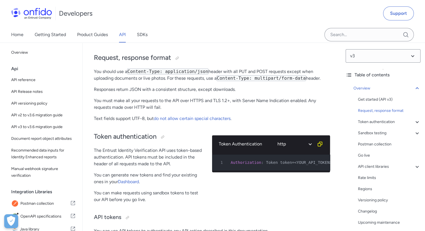
scroll to position [96, 0]
click at [310, 120] on p "Text fields support UTF-8, but do not allow certain special characters ." at bounding box center [212, 118] width 236 height 7
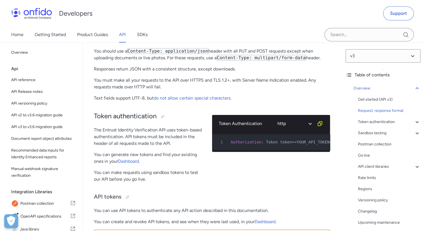
scroll to position [116, 0]
click at [20, 68] on div "Api" at bounding box center [45, 68] width 69 height 11
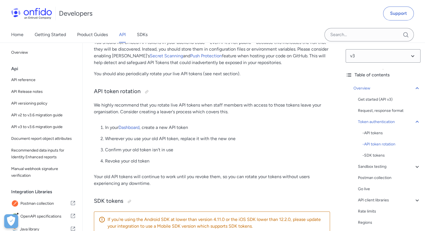
scroll to position [381, 0]
click at [133, 127] on link "Dashboard" at bounding box center [128, 126] width 21 height 5
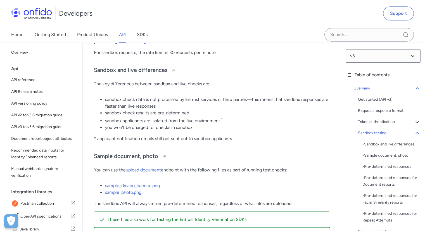
scroll to position [763, 0]
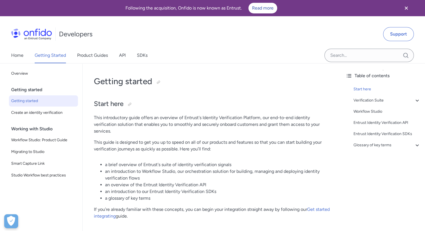
click at [128, 190] on li "an introduction to our Entrust Identity Verification SDKs" at bounding box center [217, 191] width 225 height 7
drag, startPoint x: 0, startPoint y: 0, endPoint x: 125, endPoint y: 210, distance: 244.2
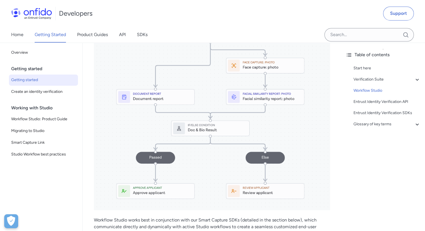
scroll to position [863, 0]
